Goal: Information Seeking & Learning: Learn about a topic

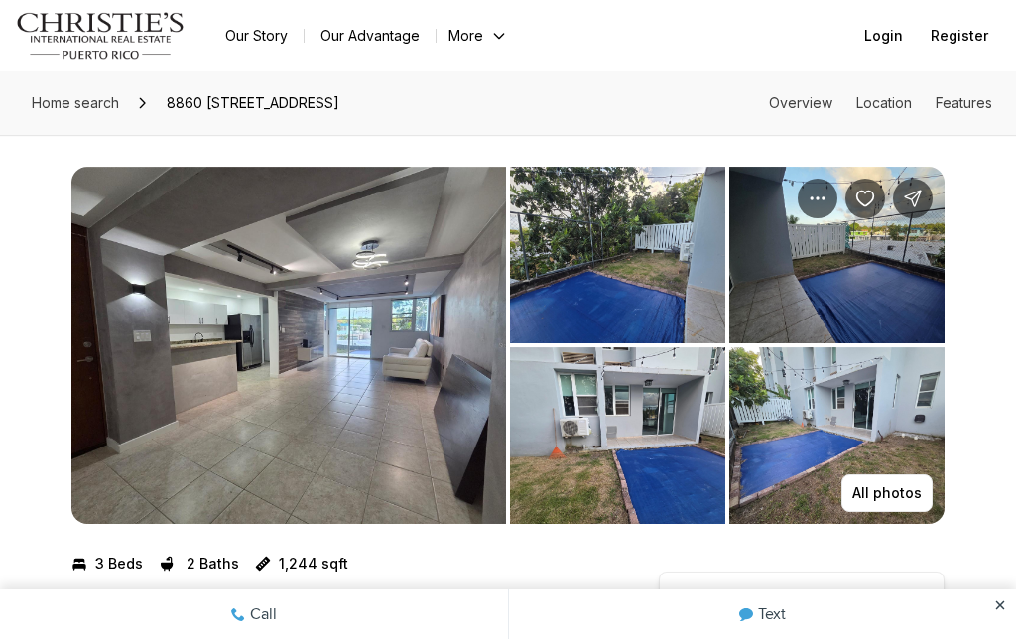
click at [882, 395] on img "View image gallery" at bounding box center [836, 435] width 215 height 177
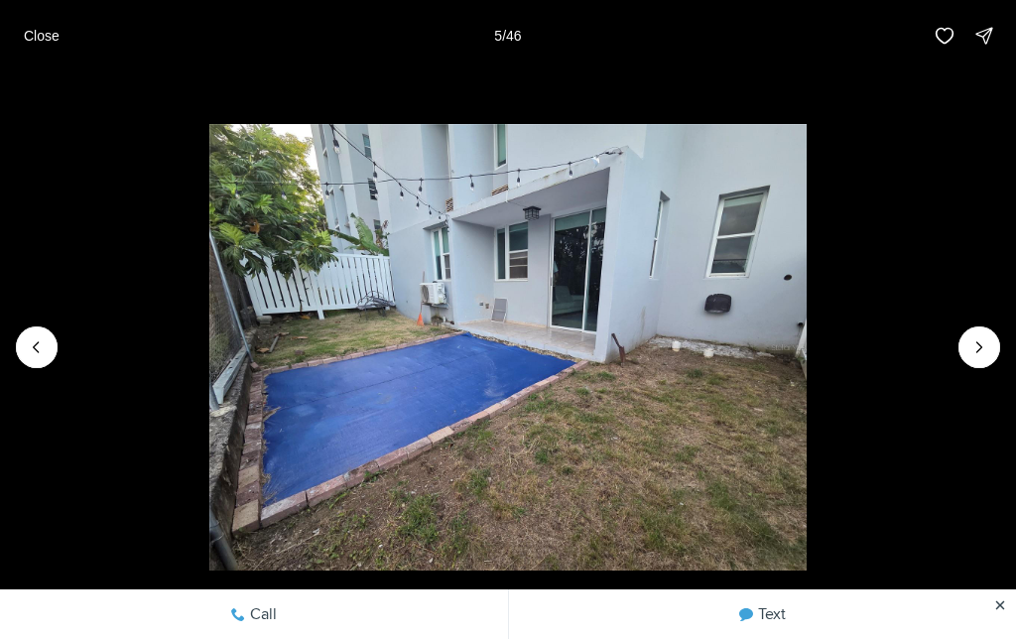
click at [971, 350] on icon "Next slide" at bounding box center [979, 347] width 20 height 20
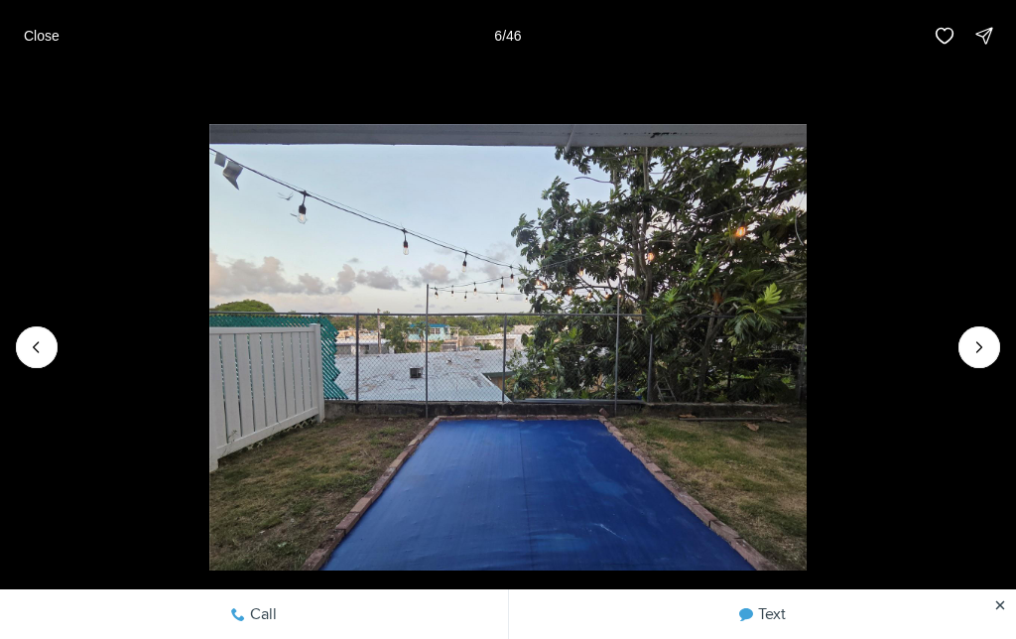
click at [987, 347] on icon "Next slide" at bounding box center [979, 347] width 20 height 20
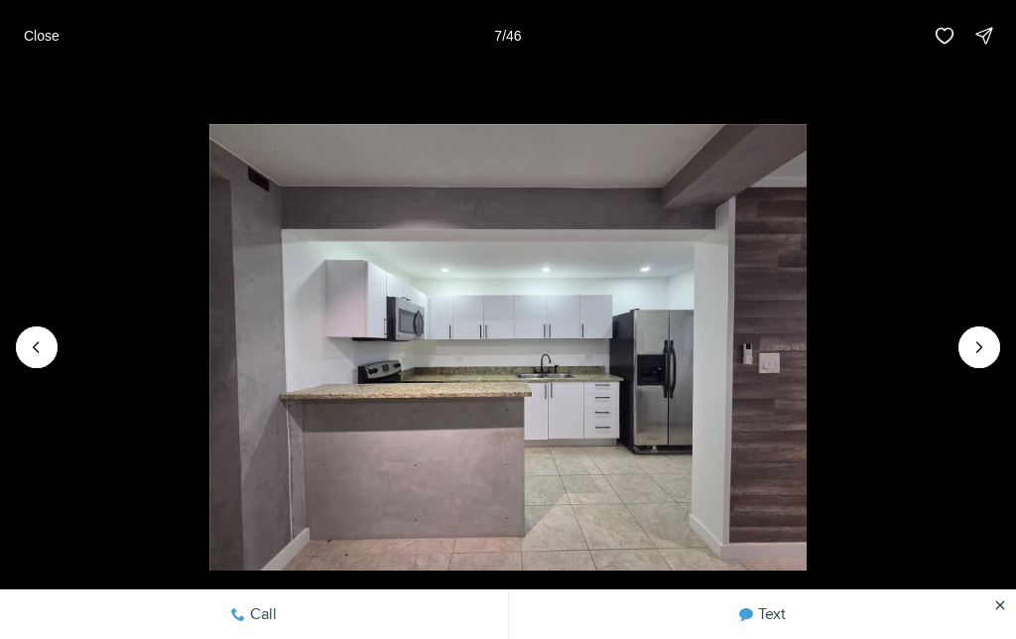
click at [989, 334] on button "Next slide" at bounding box center [979, 347] width 42 height 42
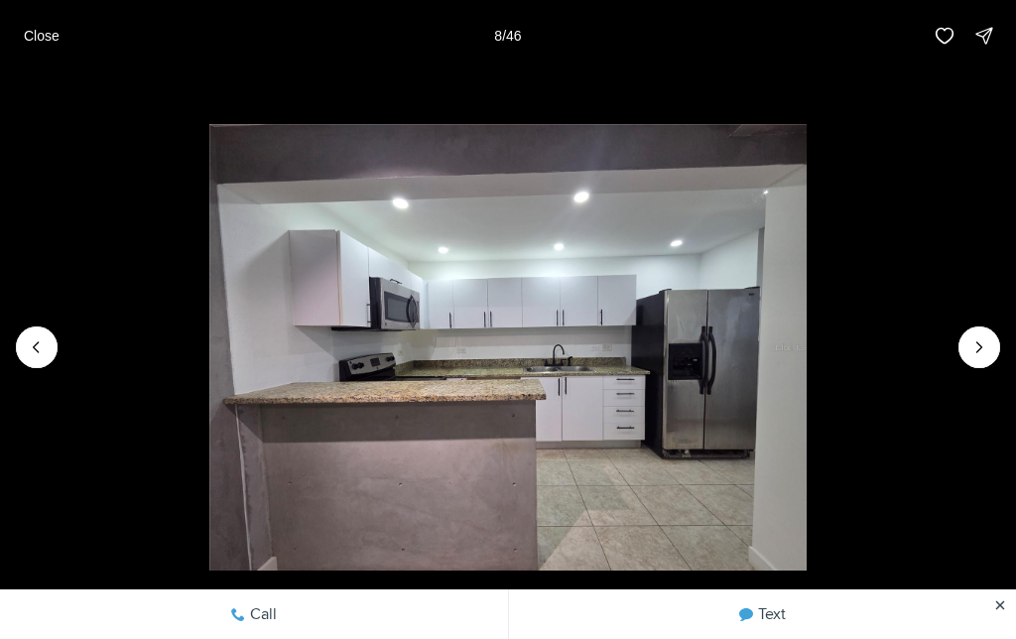
click at [991, 331] on button "Next slide" at bounding box center [979, 347] width 42 height 42
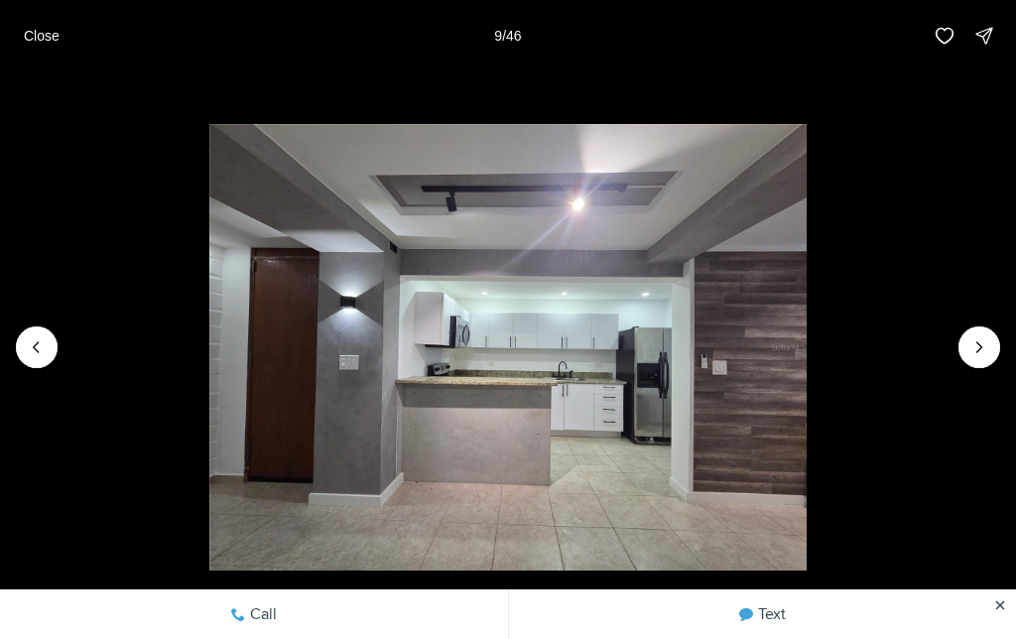
click at [805, 329] on img "9 of 46" at bounding box center [507, 347] width 596 height 447
click at [977, 345] on icon "Next slide" at bounding box center [979, 347] width 20 height 20
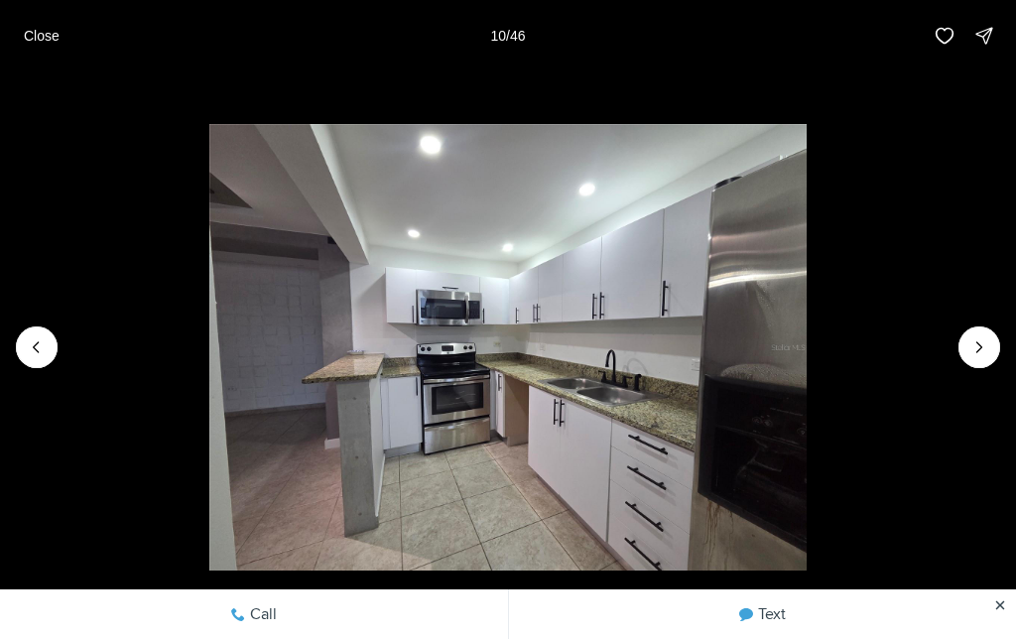
click at [978, 346] on icon "Next slide" at bounding box center [979, 347] width 20 height 20
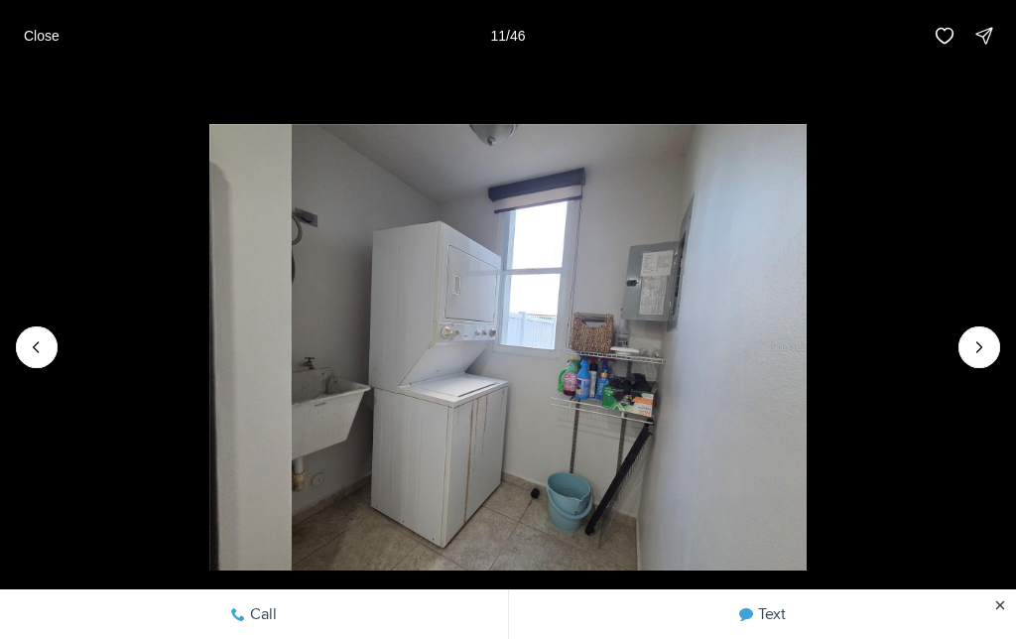
click at [986, 340] on icon "Next slide" at bounding box center [979, 347] width 20 height 20
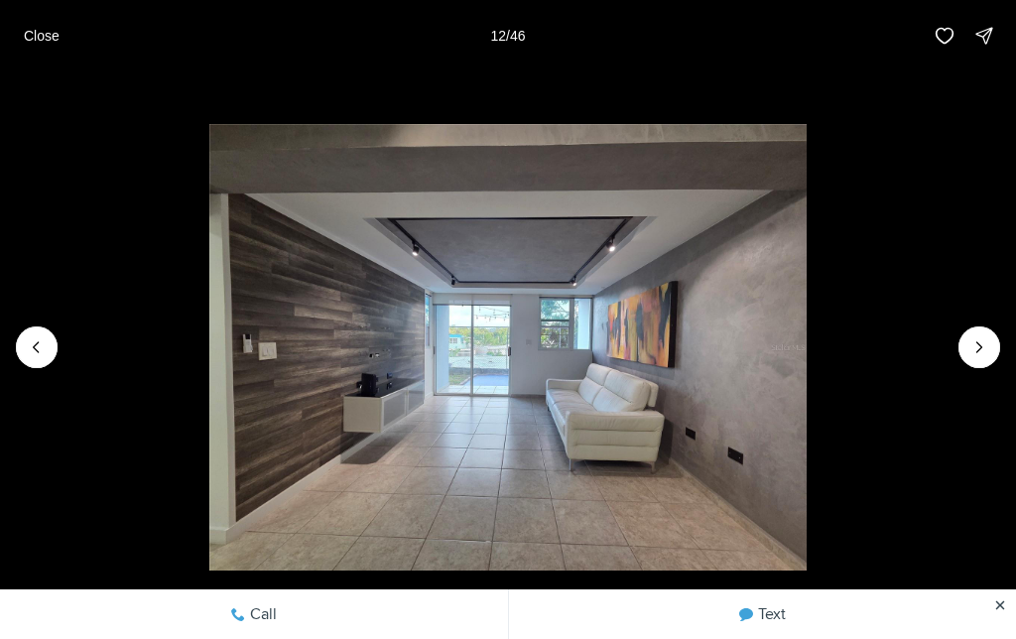
click at [988, 338] on icon "Next slide" at bounding box center [979, 347] width 20 height 20
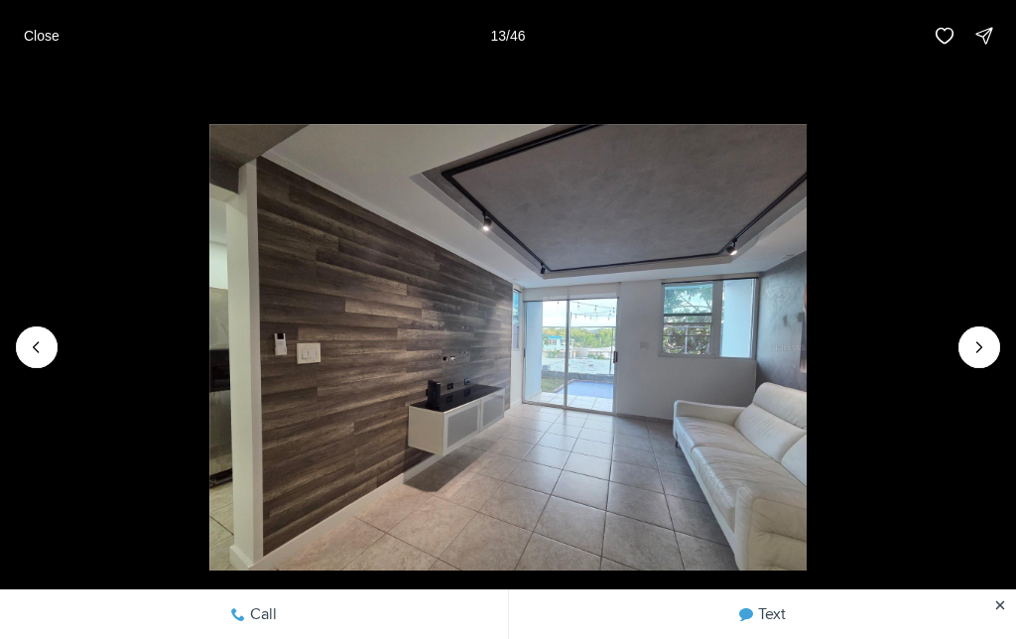
click at [981, 349] on icon "Next slide" at bounding box center [979, 347] width 20 height 20
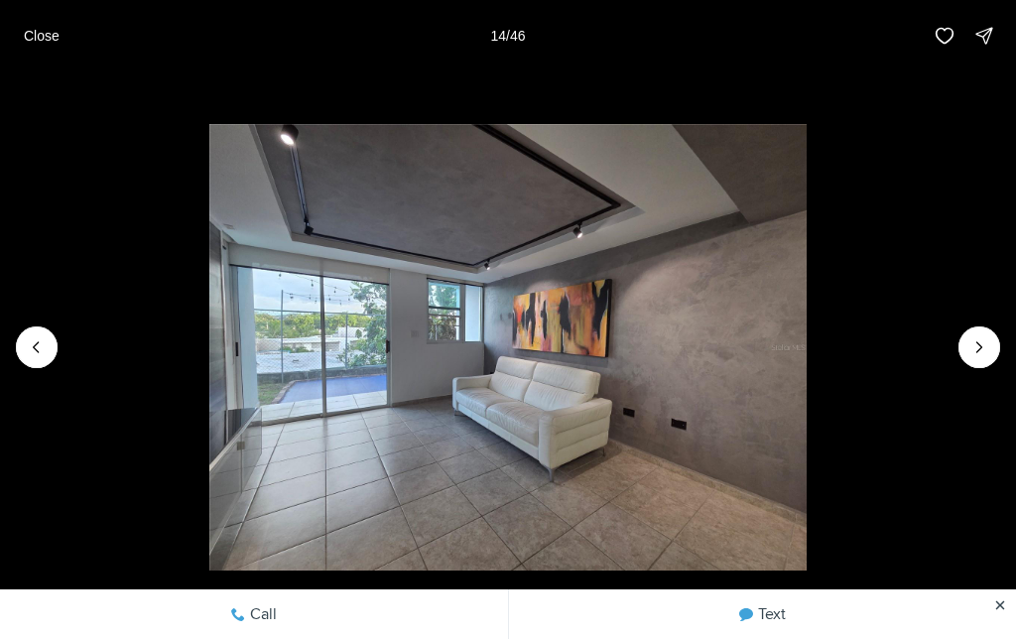
click at [985, 345] on icon "Next slide" at bounding box center [979, 347] width 20 height 20
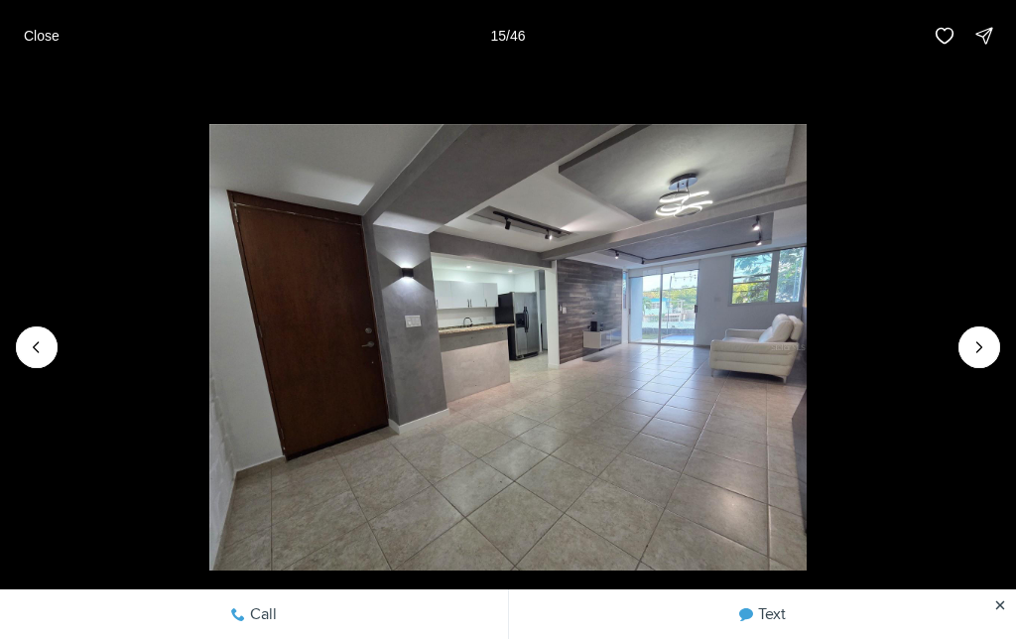
click at [985, 343] on icon "Next slide" at bounding box center [979, 347] width 20 height 20
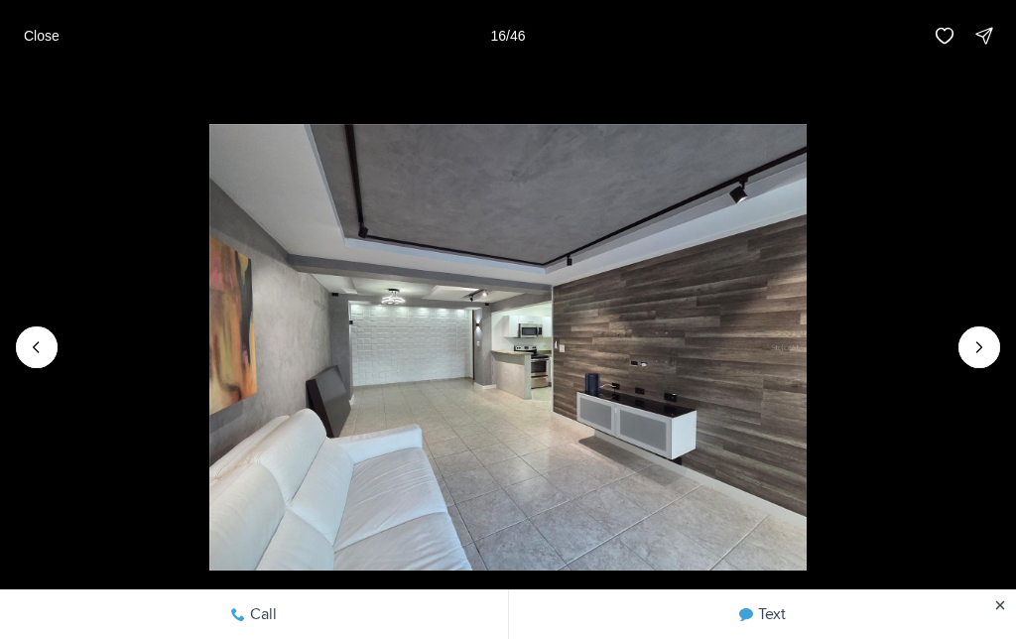
click at [988, 340] on icon "Next slide" at bounding box center [979, 347] width 20 height 20
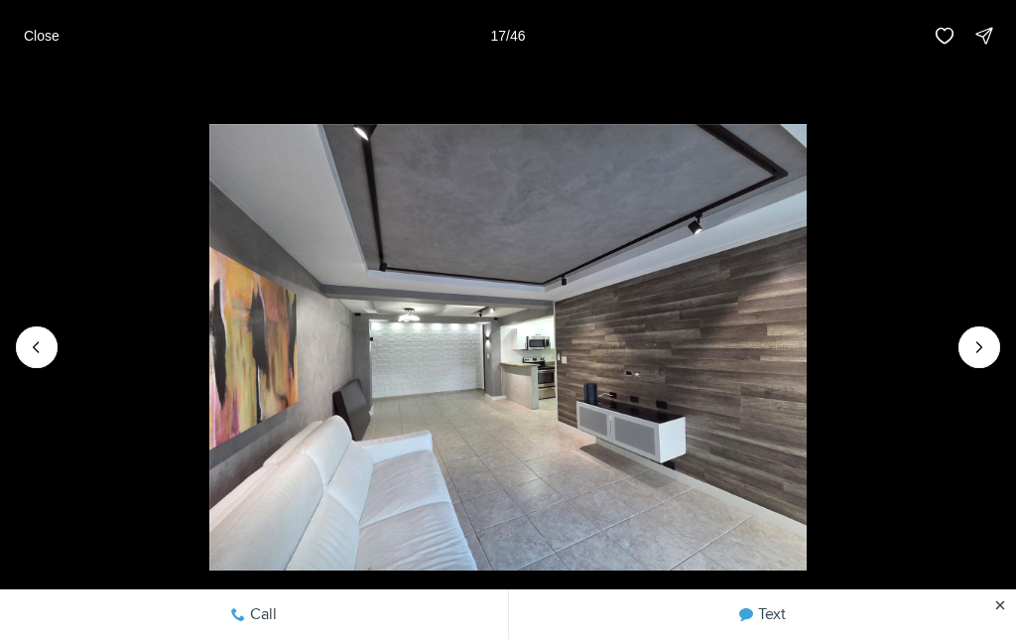
click at [996, 346] on button "Next slide" at bounding box center [979, 347] width 42 height 42
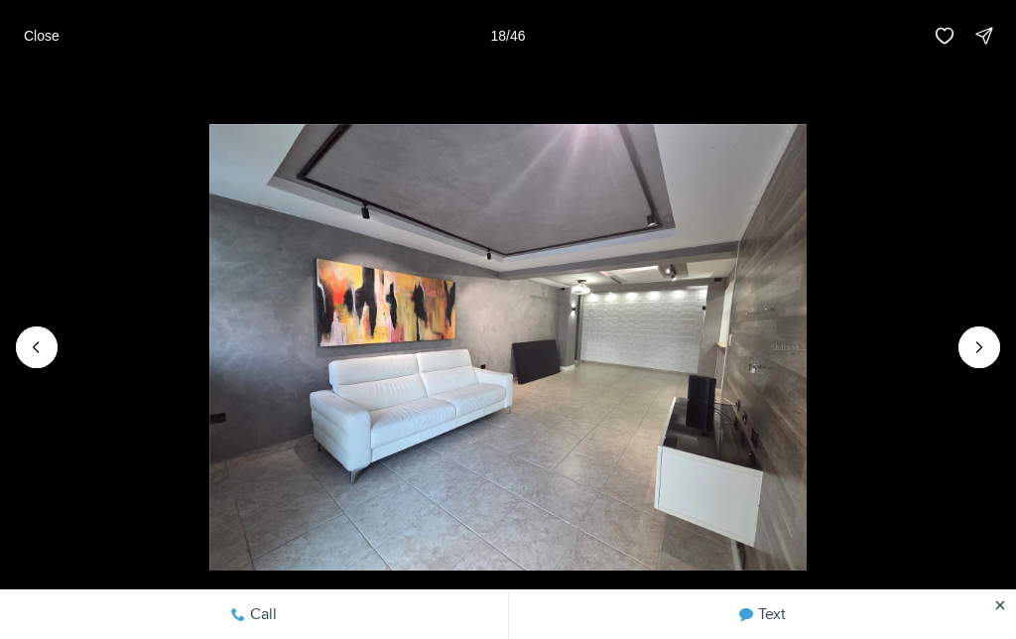
click at [982, 354] on icon "Next slide" at bounding box center [979, 347] width 20 height 20
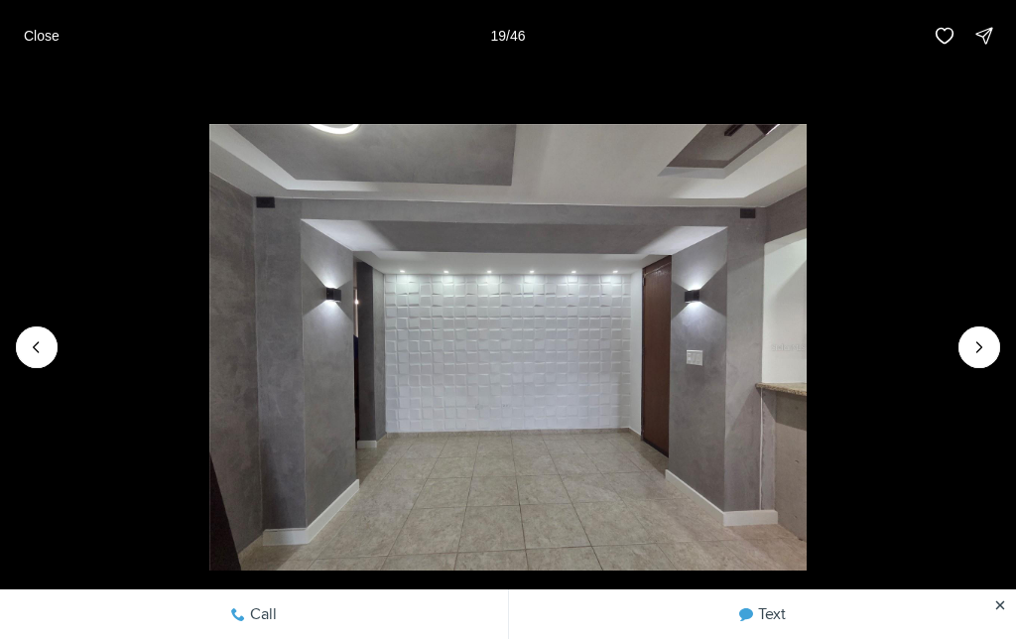
click at [986, 343] on icon "Next slide" at bounding box center [979, 347] width 20 height 20
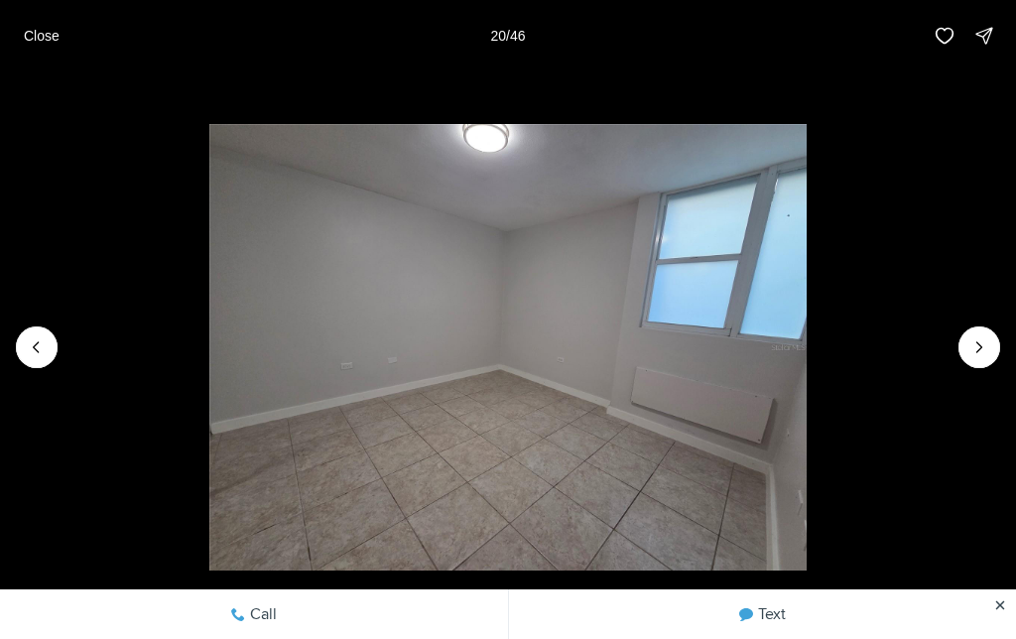
click at [985, 339] on icon "Next slide" at bounding box center [979, 347] width 20 height 20
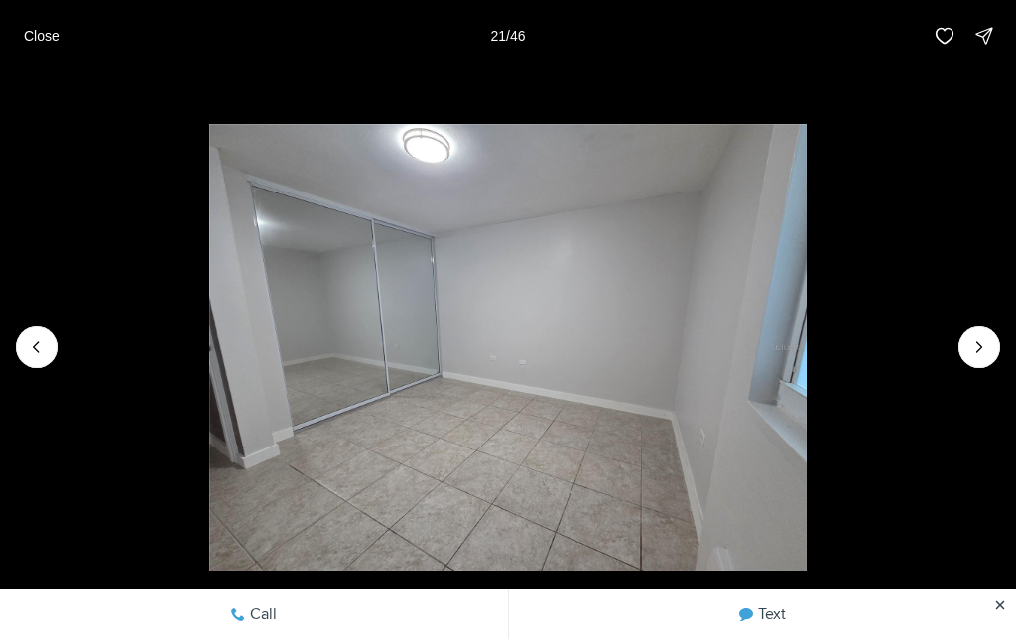
click at [977, 354] on icon "Next slide" at bounding box center [979, 347] width 20 height 20
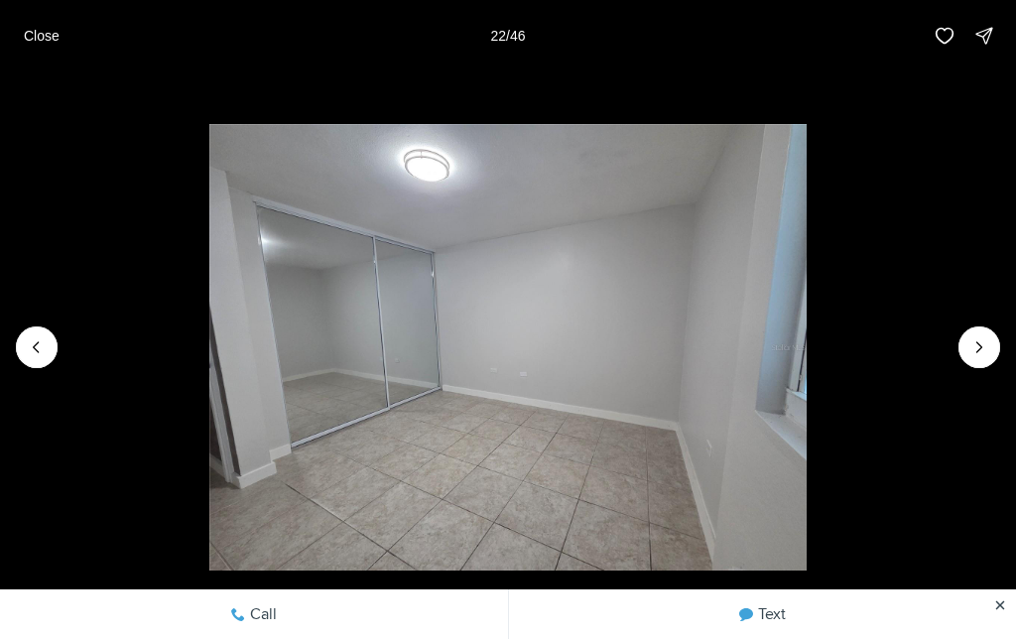
click at [978, 354] on icon "Next slide" at bounding box center [979, 347] width 20 height 20
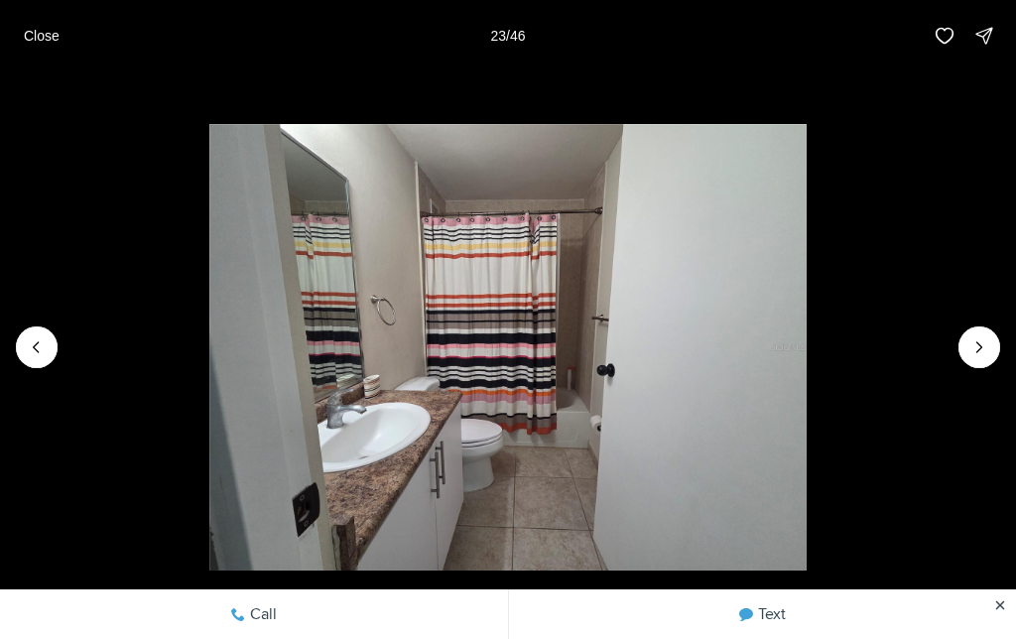
click at [971, 337] on icon "Next slide" at bounding box center [979, 347] width 20 height 20
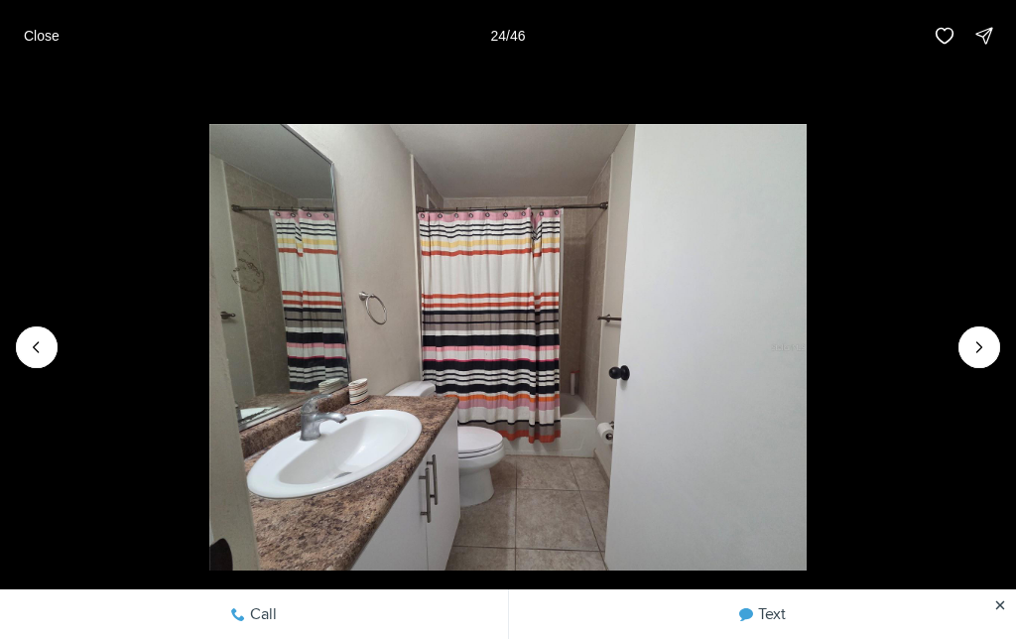
click at [976, 339] on icon "Next slide" at bounding box center [979, 347] width 20 height 20
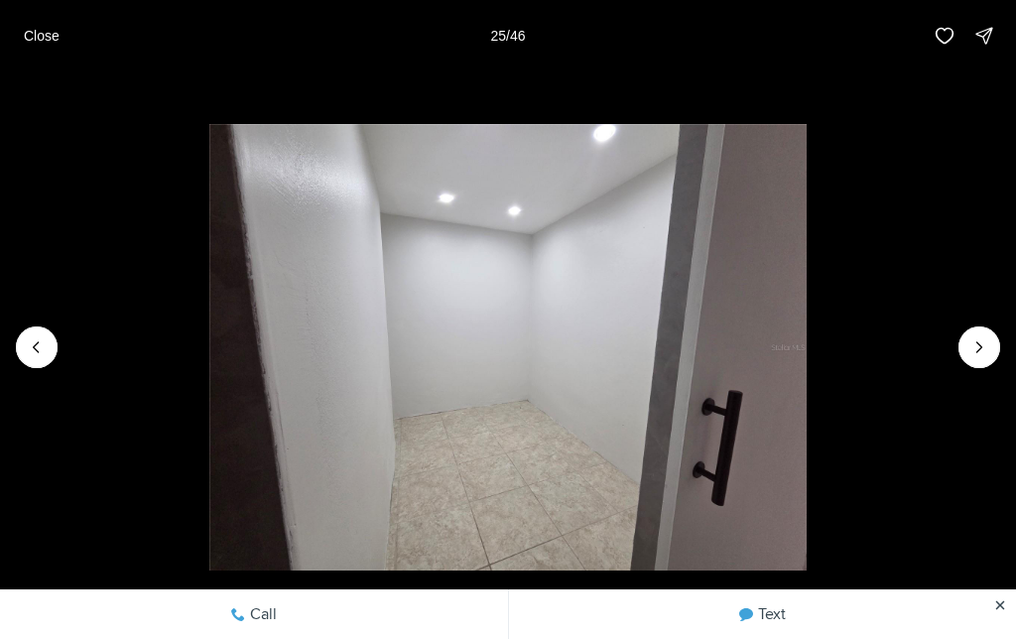
click at [978, 340] on icon "Next slide" at bounding box center [979, 347] width 20 height 20
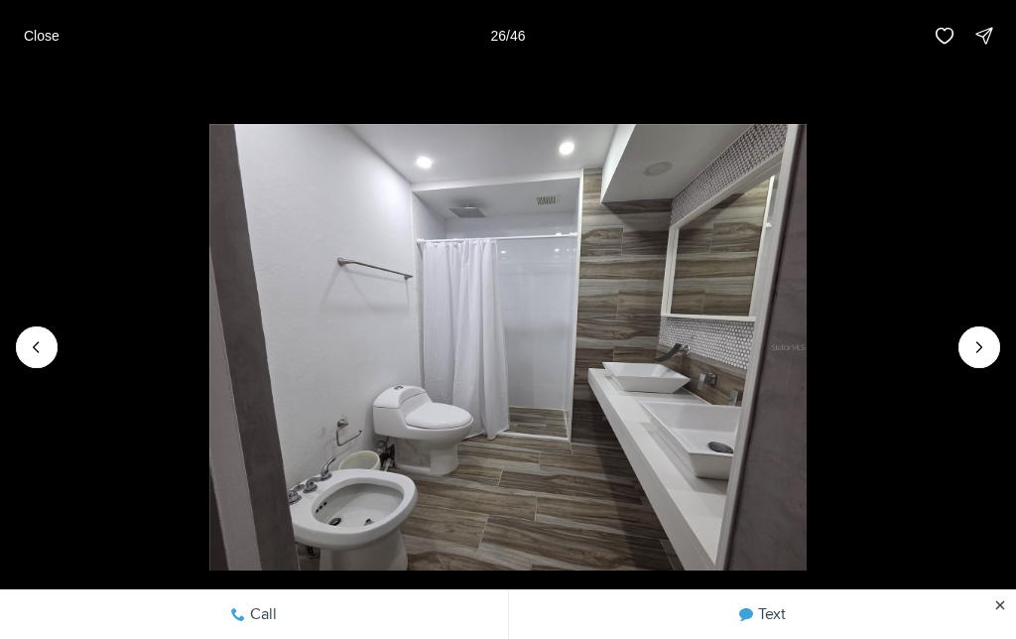
click at [33, 37] on p "Close" at bounding box center [42, 36] width 36 height 16
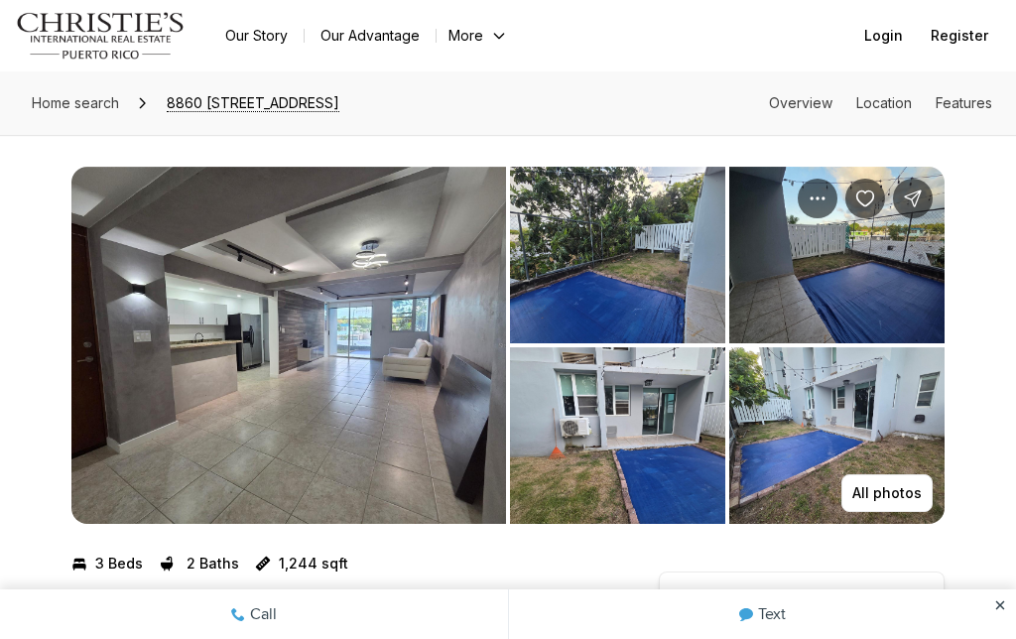
click at [144, 250] on img "View image gallery" at bounding box center [288, 345] width 434 height 357
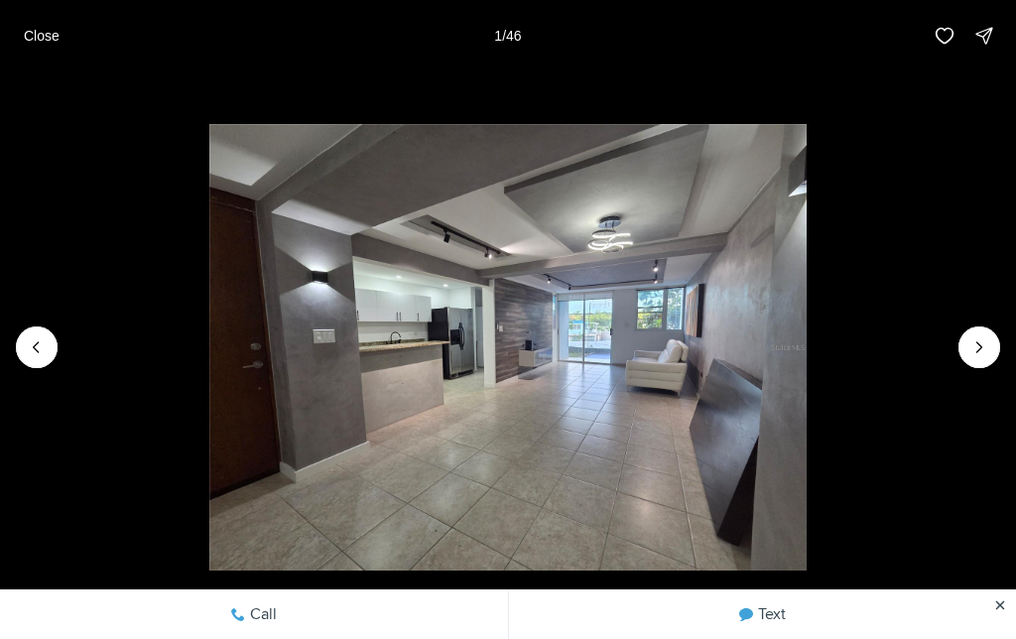
click at [986, 344] on icon "Next slide" at bounding box center [979, 347] width 20 height 20
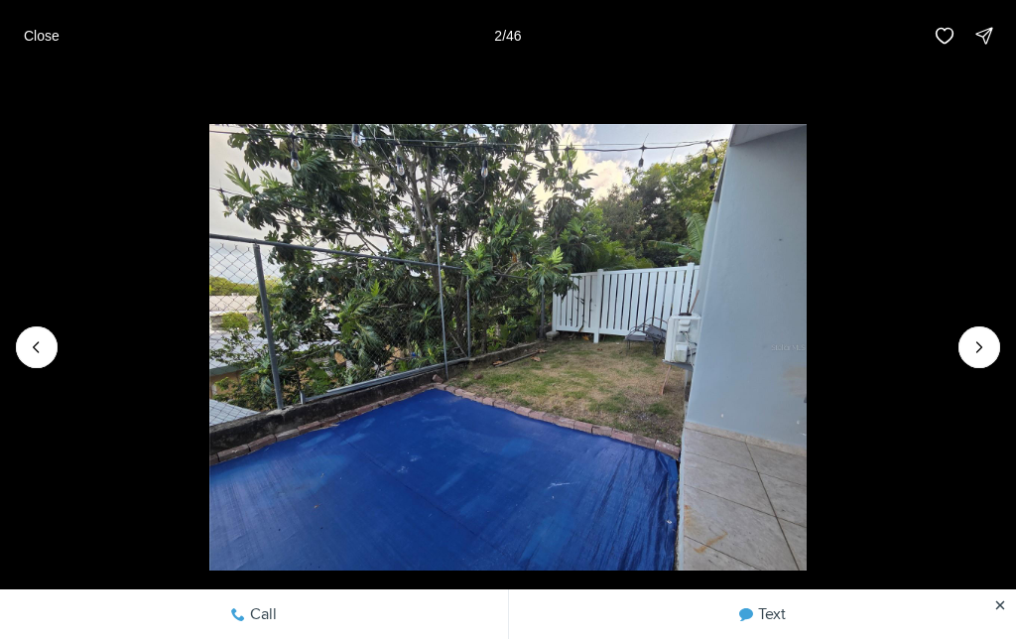
click at [979, 341] on icon "Next slide" at bounding box center [979, 347] width 20 height 20
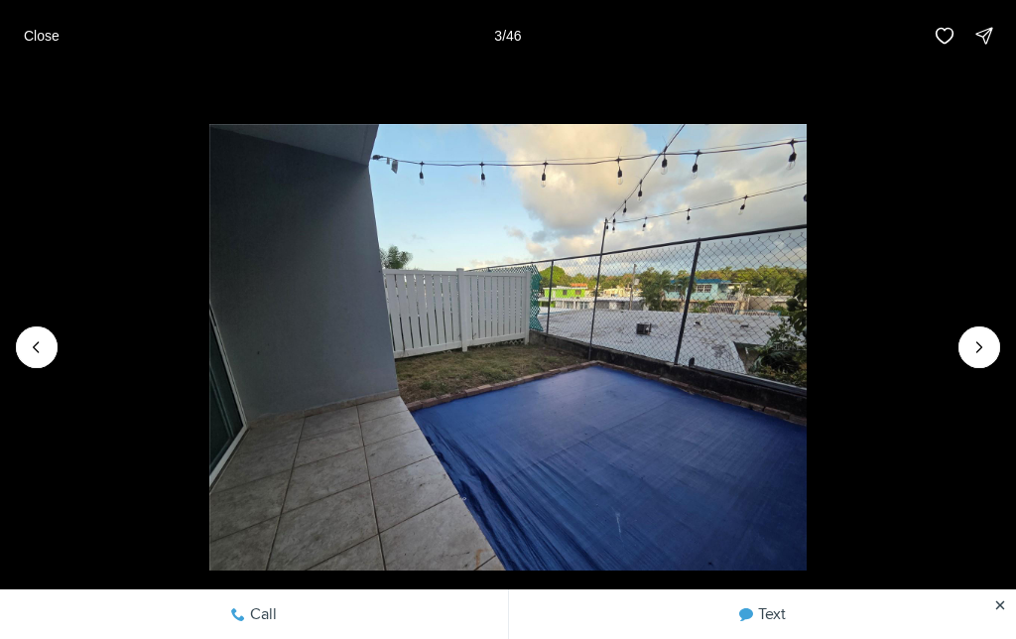
click at [993, 340] on button "Next slide" at bounding box center [979, 347] width 42 height 42
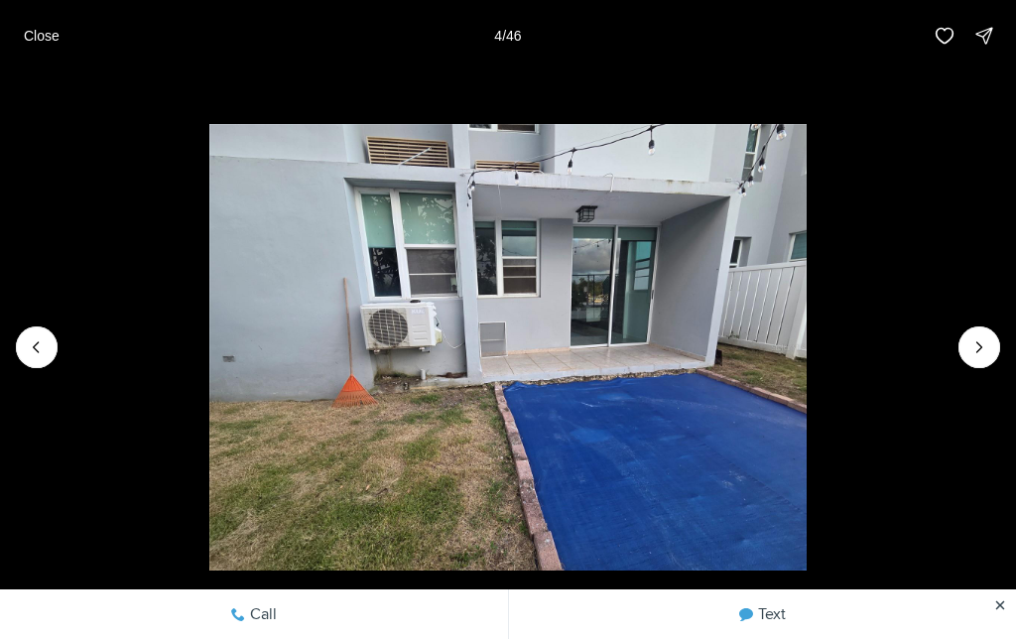
click at [805, 333] on img "4 of 46" at bounding box center [507, 347] width 596 height 447
click at [985, 339] on icon "Next slide" at bounding box center [979, 347] width 20 height 20
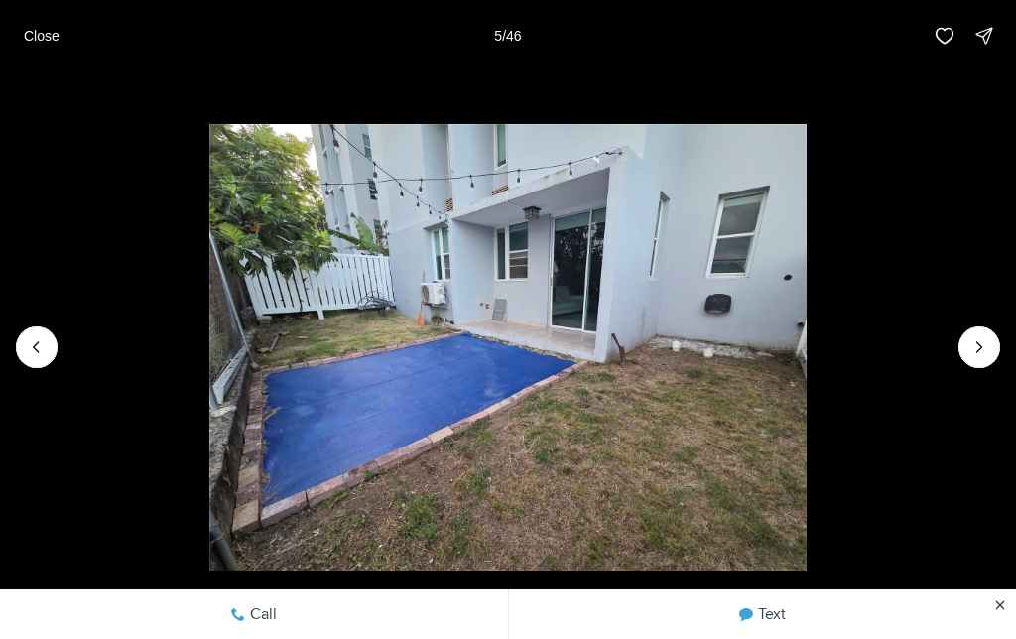
click at [981, 346] on icon "Next slide" at bounding box center [979, 347] width 5 height 10
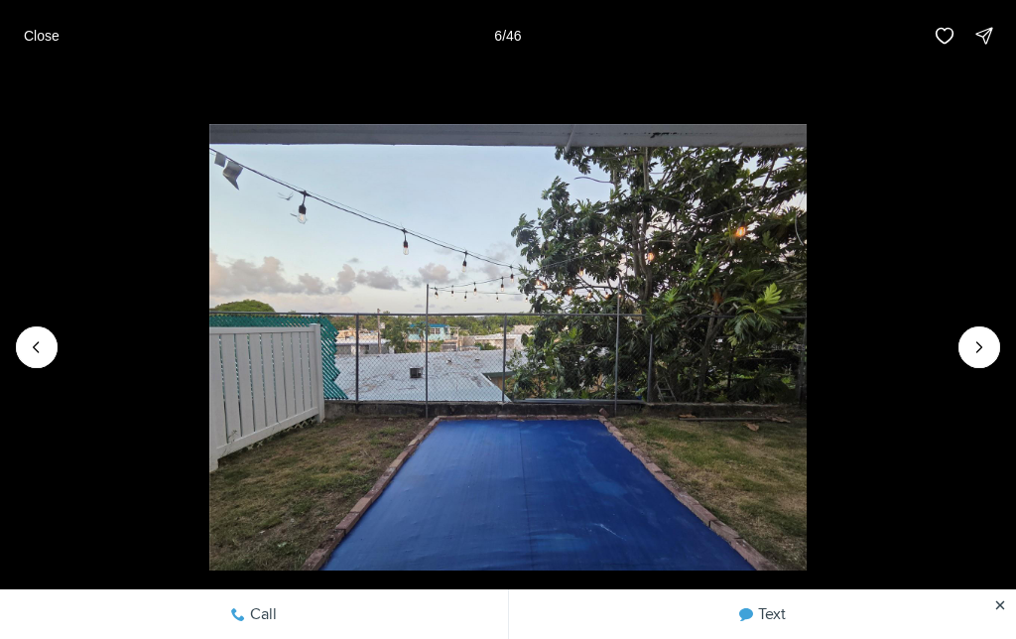
click at [970, 355] on icon "Next slide" at bounding box center [979, 347] width 20 height 20
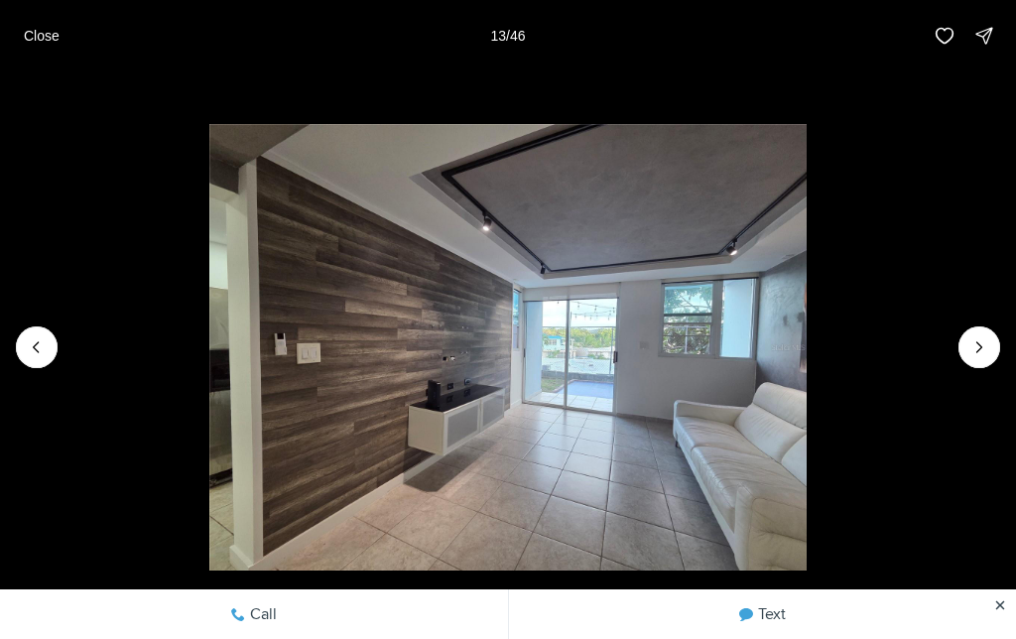
click at [805, 380] on img "13 of 46" at bounding box center [507, 347] width 596 height 447
click at [985, 356] on icon "Next slide" at bounding box center [979, 347] width 20 height 20
